Goal: Task Accomplishment & Management: Use online tool/utility

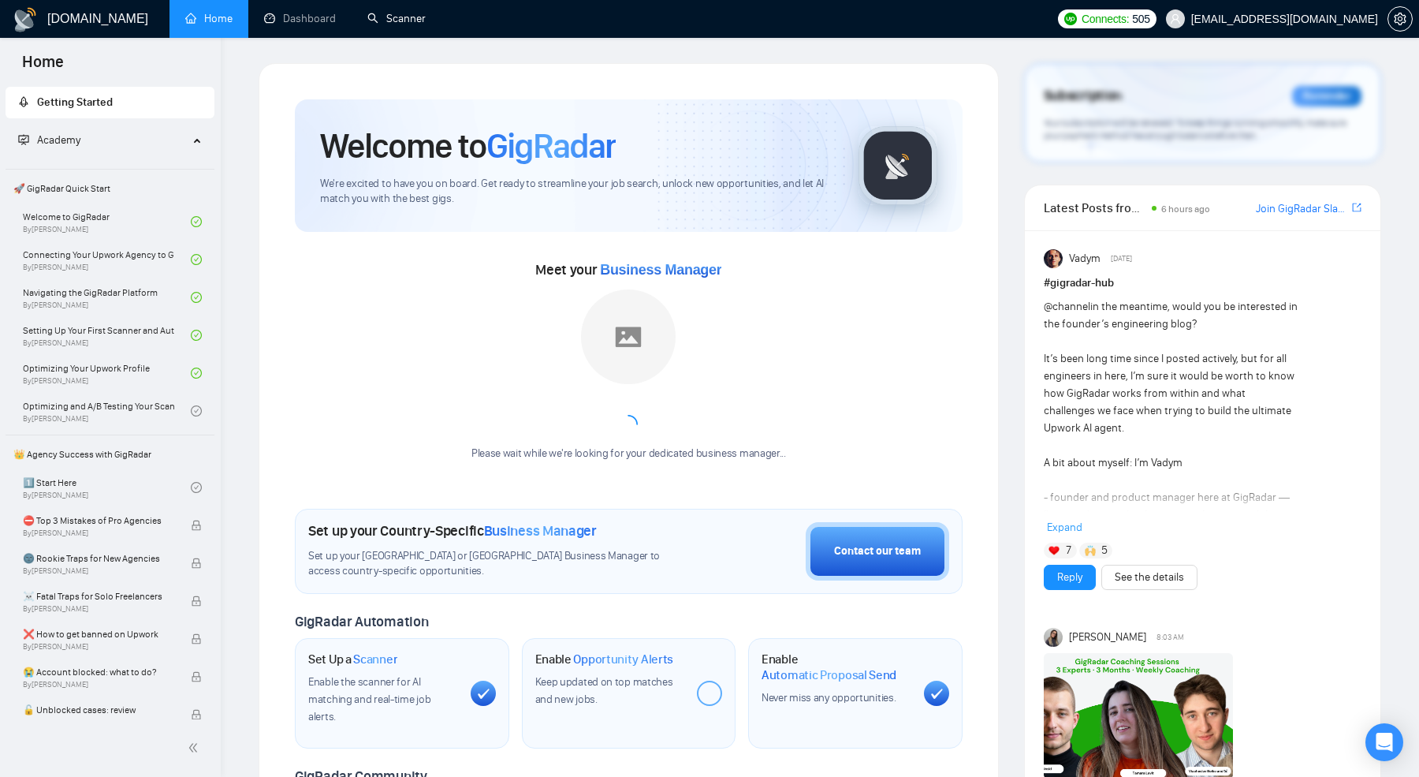
click at [393, 21] on link "Scanner" at bounding box center [396, 18] width 58 height 13
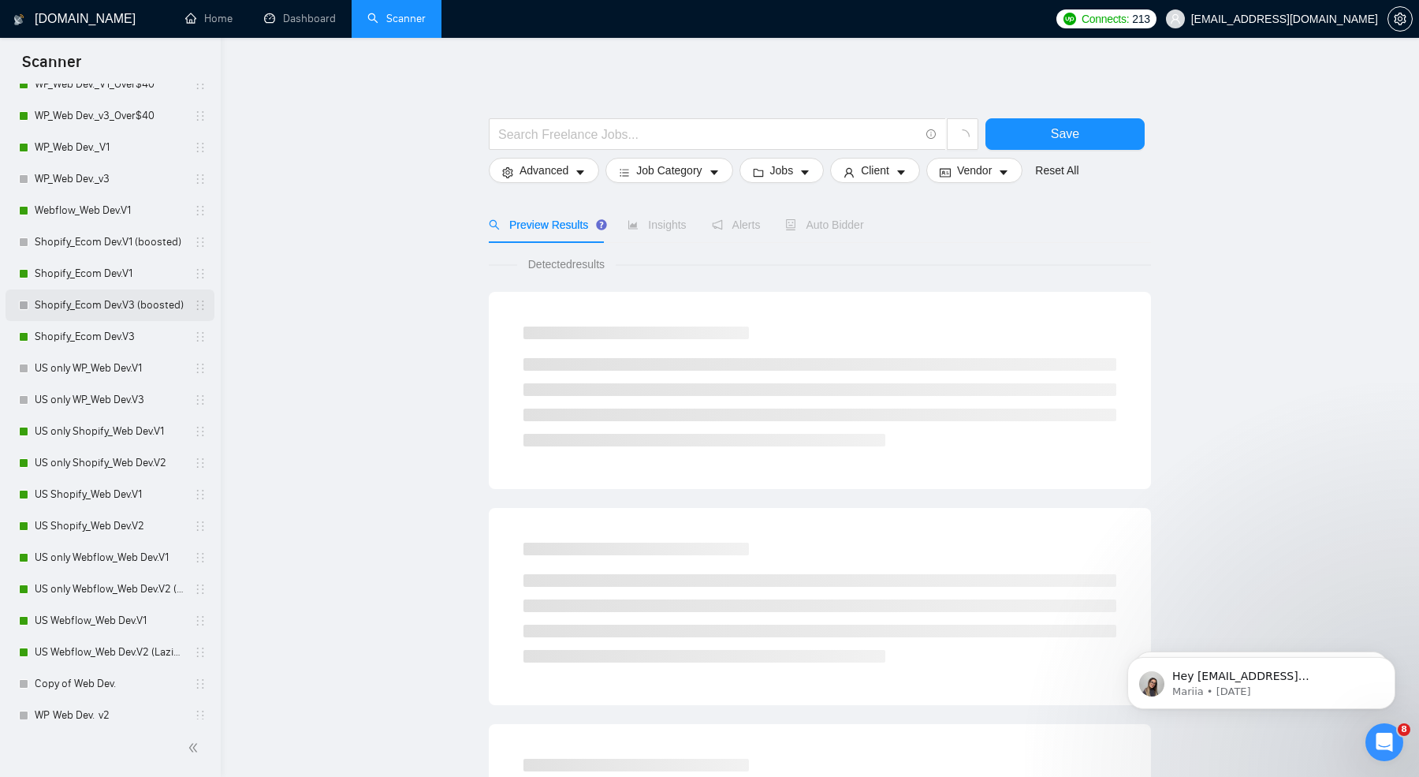
scroll to position [214, 0]
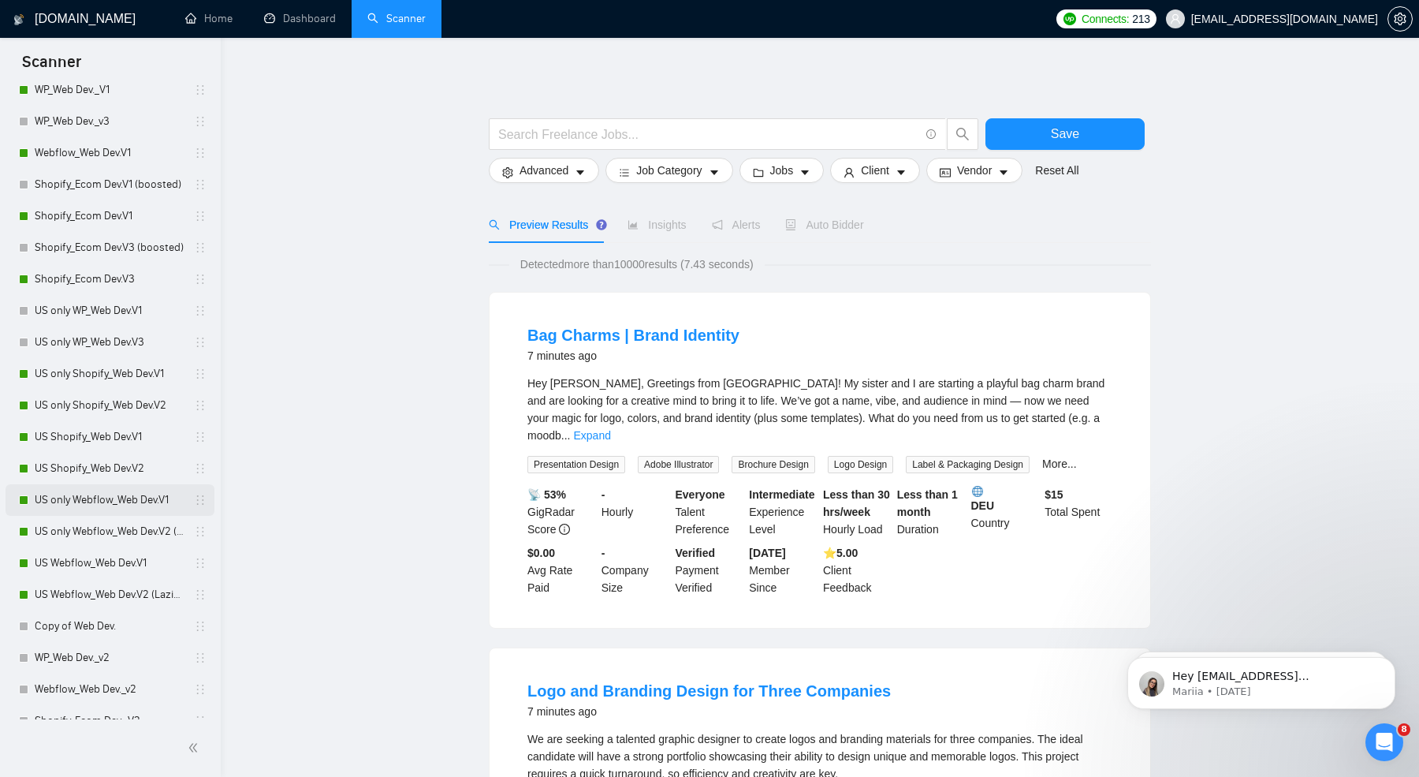
click at [88, 508] on link "US only Webflow_Web Dev.V1" at bounding box center [110, 500] width 150 height 32
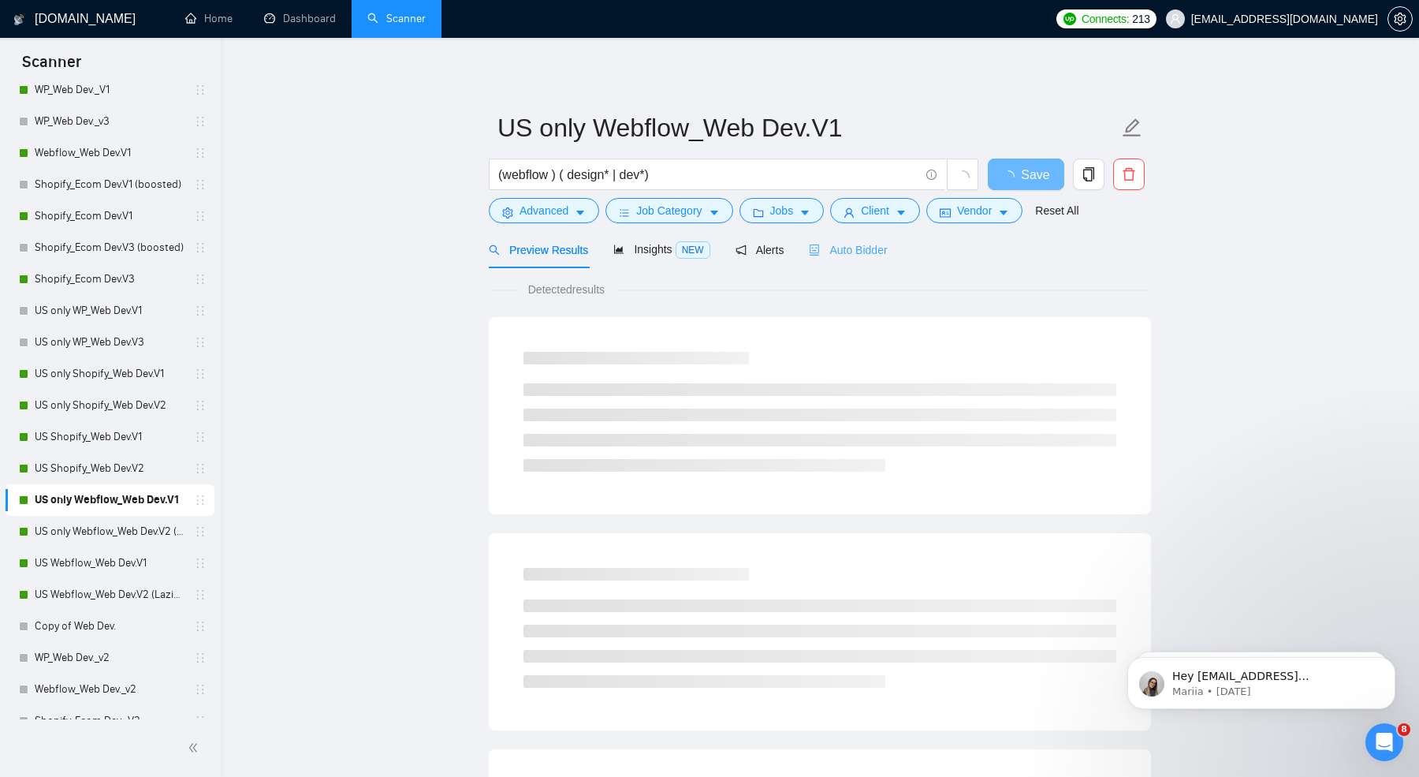
click at [848, 238] on div "Auto Bidder" at bounding box center [848, 249] width 78 height 37
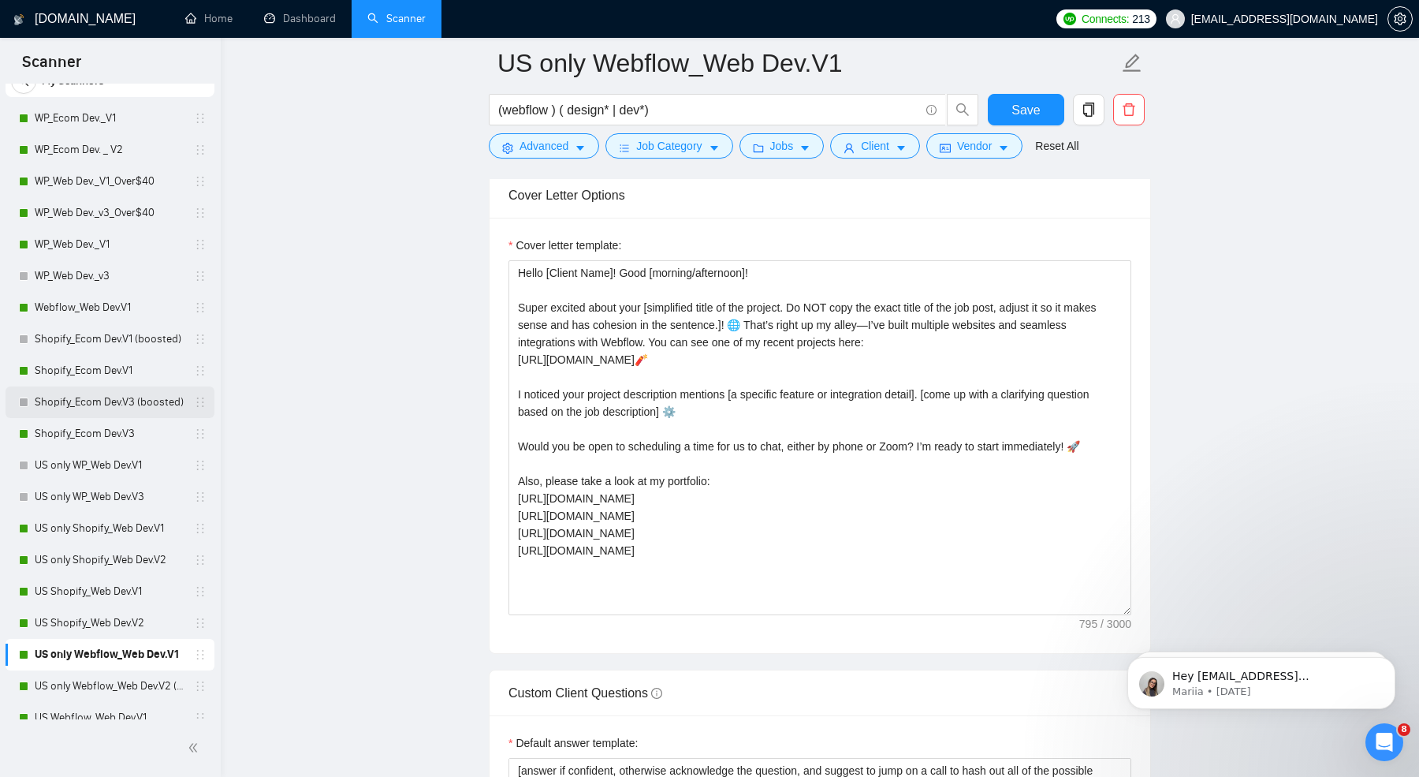
scroll to position [14, 0]
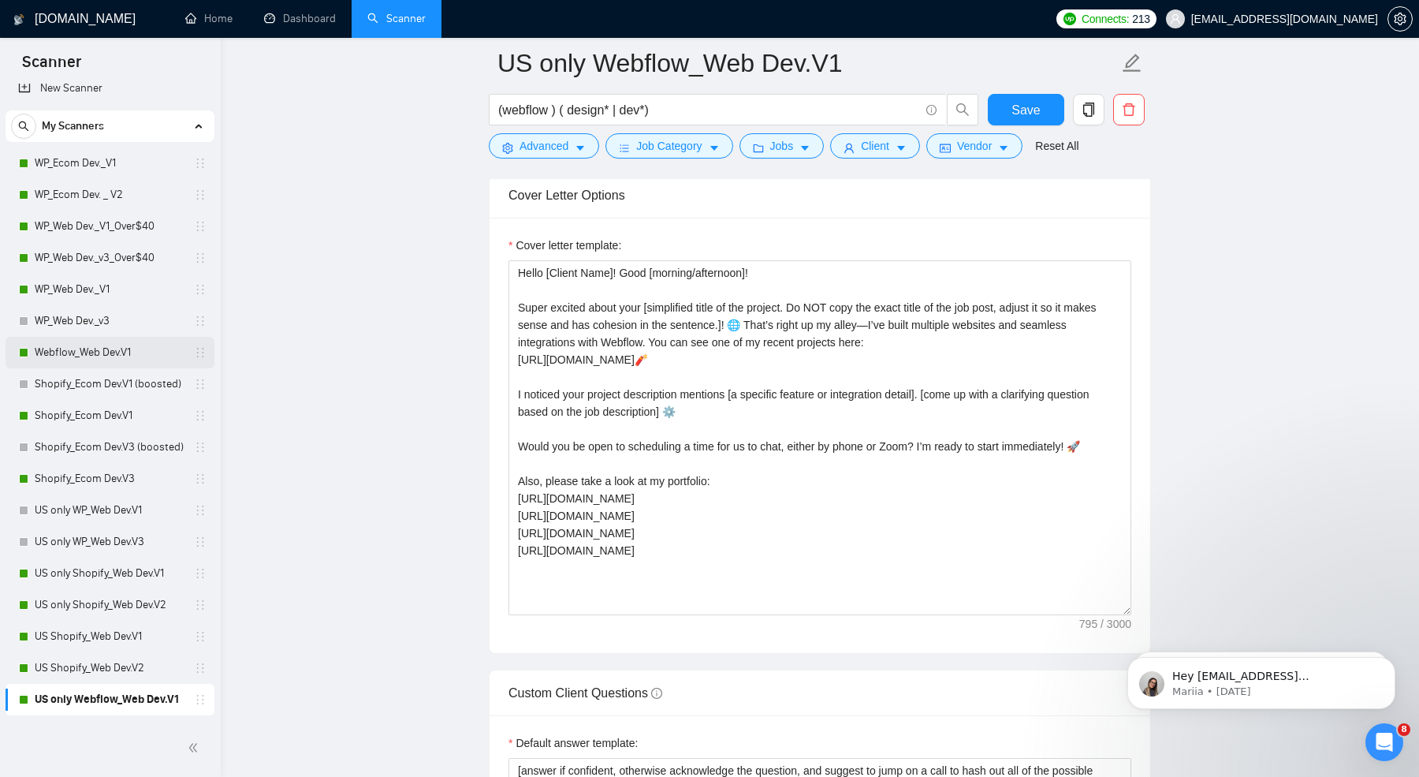
click at [69, 354] on link "Webflow_Web Dev.V1" at bounding box center [110, 353] width 150 height 32
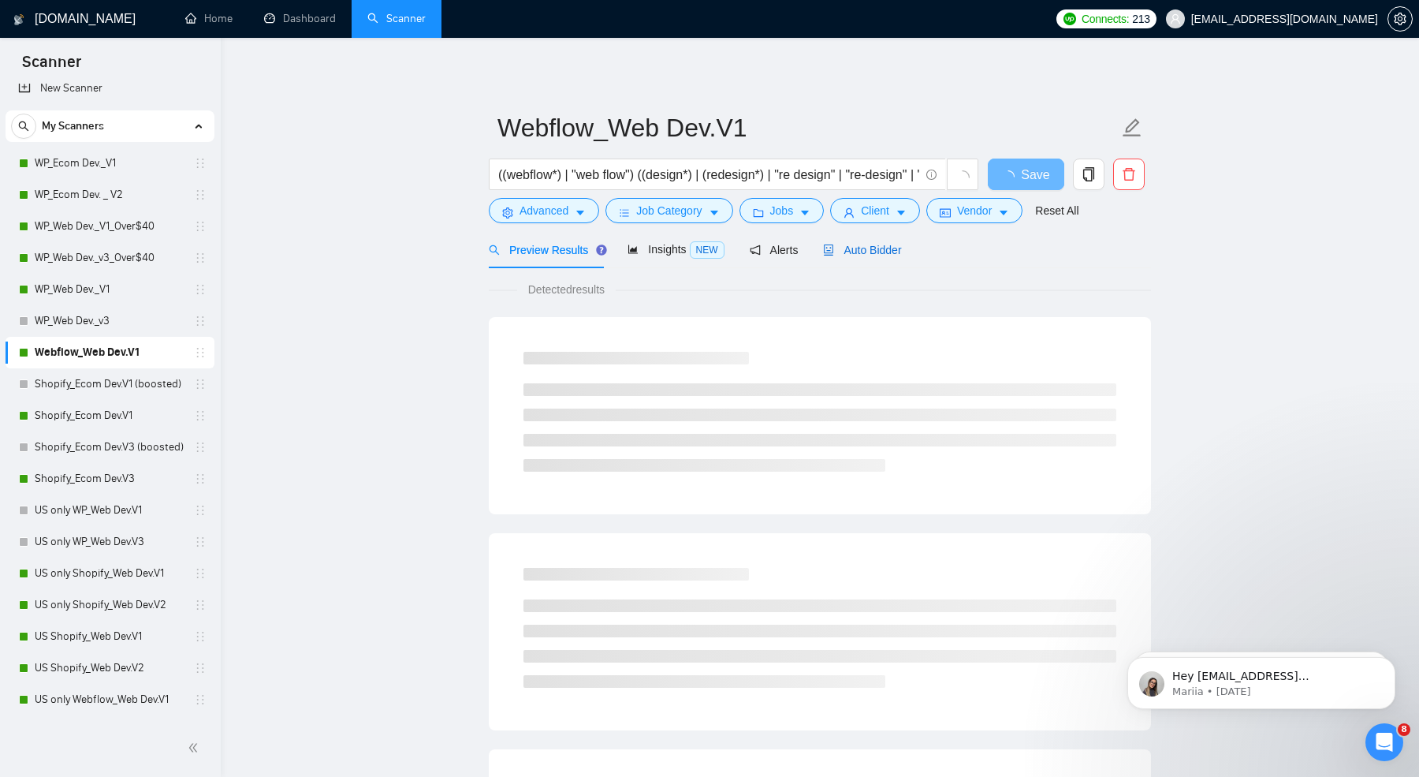
click at [846, 252] on span "Auto Bidder" at bounding box center [862, 250] width 78 height 13
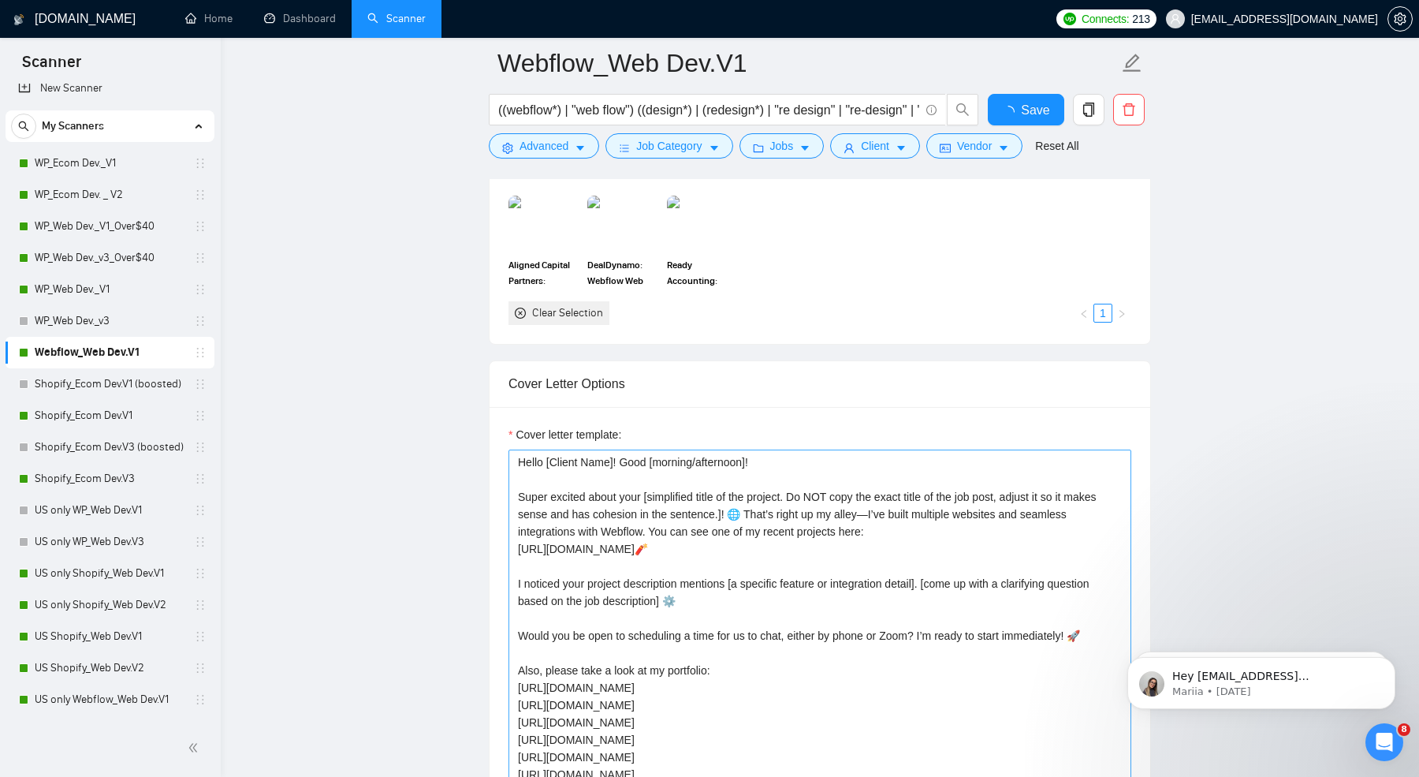
scroll to position [1764, 0]
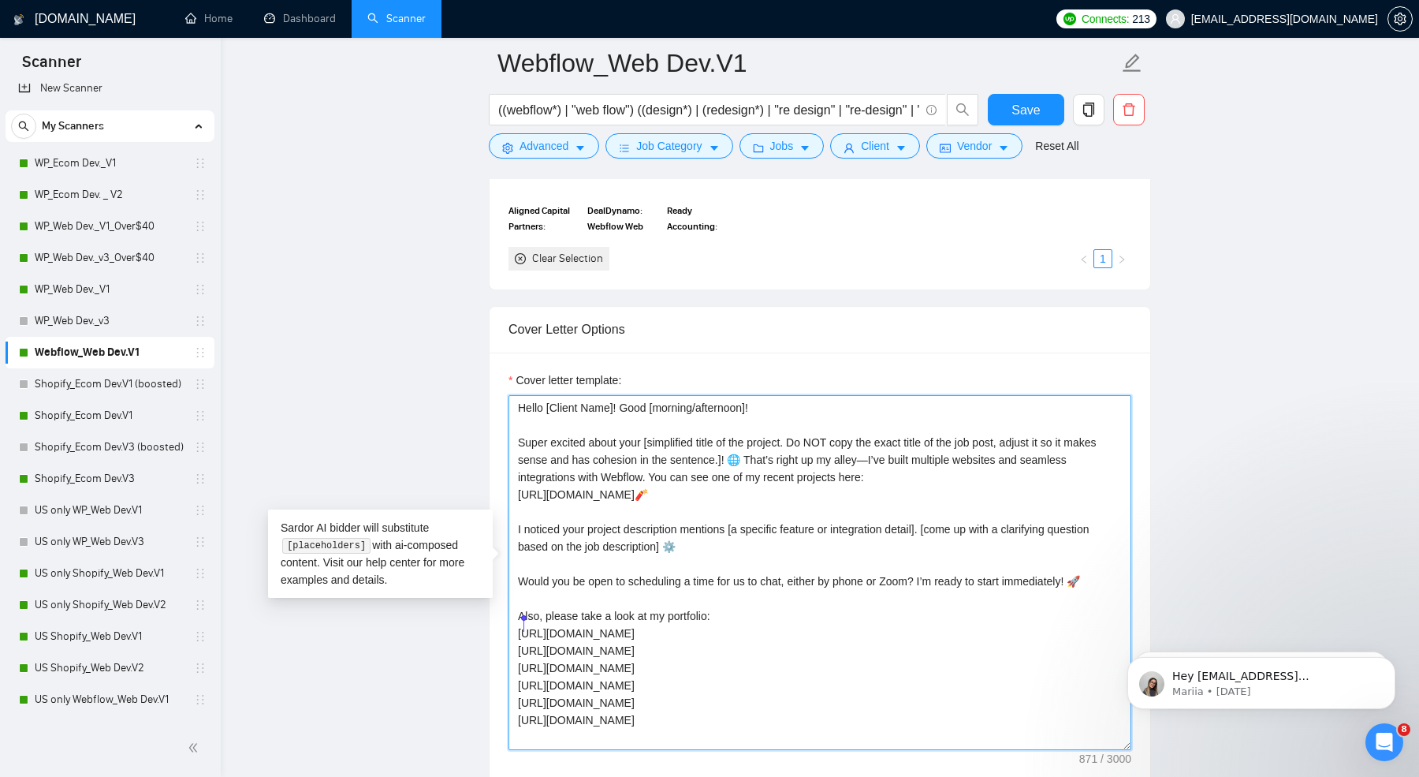
drag, startPoint x: 665, startPoint y: 657, endPoint x: 522, endPoint y: 622, distance: 146.9
click at [522, 622] on textarea "Hello [Client Name]! Good [morning/afternoon]! Super excited about your [simpli…" at bounding box center [820, 572] width 623 height 355
drag, startPoint x: 674, startPoint y: 680, endPoint x: 510, endPoint y: 626, distance: 172.5
click at [509, 626] on textarea "Hello [Client Name]! Good [morning/afternoon]! Super excited about your [simpli…" at bounding box center [820, 572] width 623 height 355
